Goal: Check status: Check status

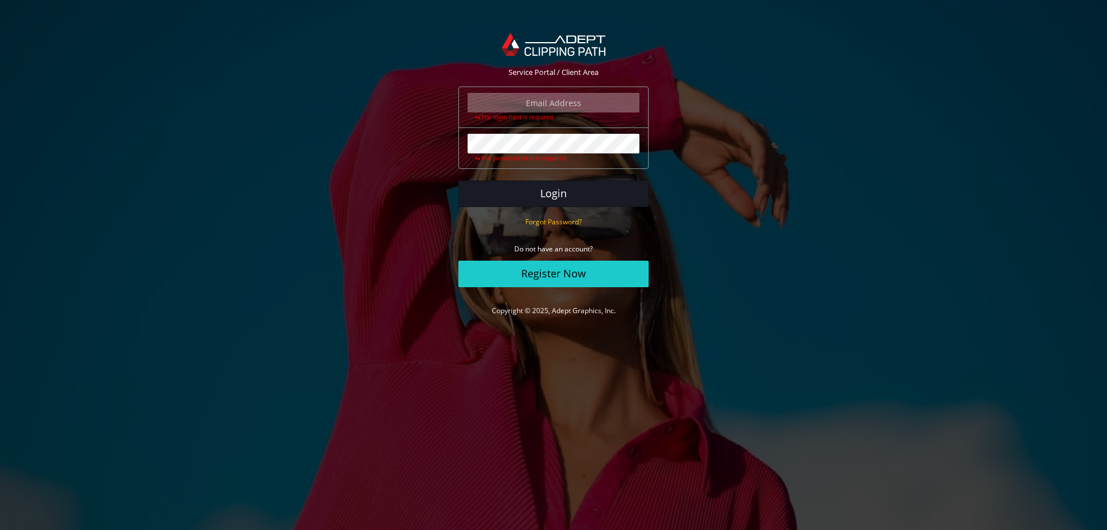
type input "daniel@terem.com"
click at [556, 190] on button "Login" at bounding box center [553, 193] width 190 height 27
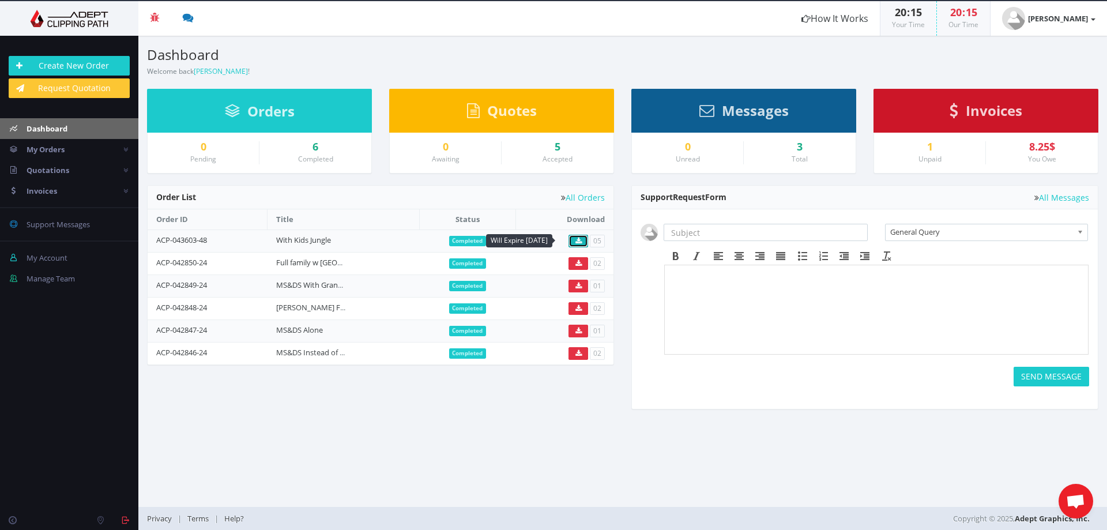
click at [576, 239] on icon at bounding box center [578, 240] width 6 height 7
click at [794, 138] on div "0 Unread 3 Total" at bounding box center [744, 153] width 224 height 40
click at [791, 150] on div "3" at bounding box center [799, 147] width 95 height 12
click at [773, 121] on div "Messages" at bounding box center [743, 111] width 225 height 44
click at [761, 107] on span "Messages" at bounding box center [755, 110] width 67 height 19
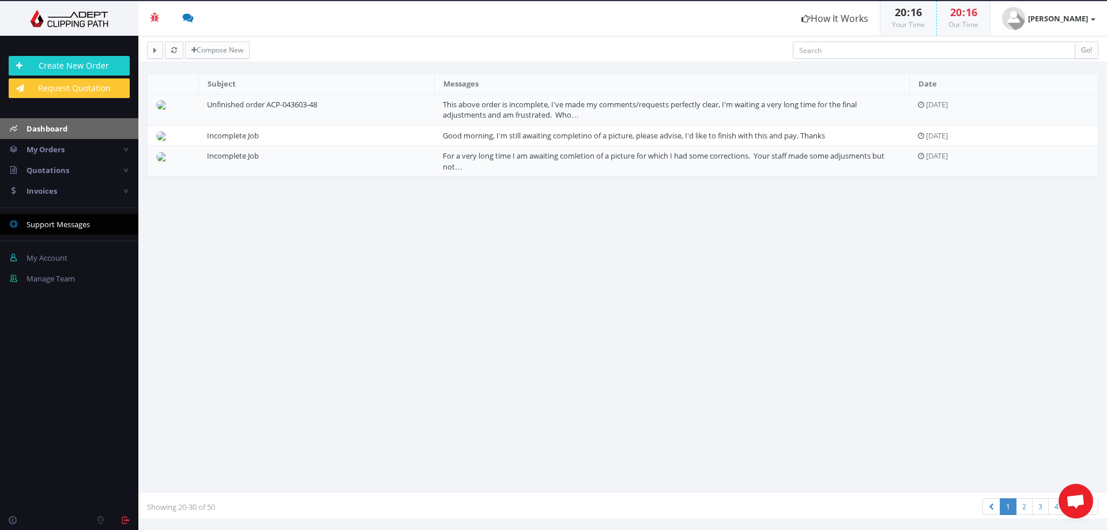
click at [51, 125] on span "Dashboard" at bounding box center [47, 128] width 41 height 10
